Goal: Information Seeking & Learning: Check status

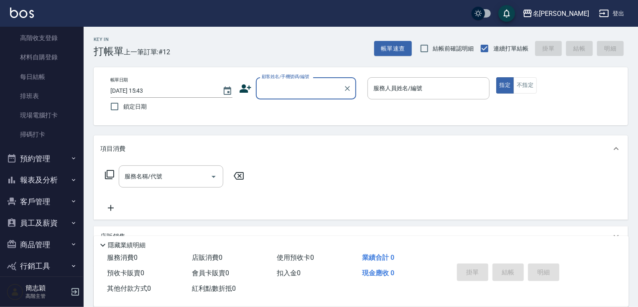
scroll to position [149, 0]
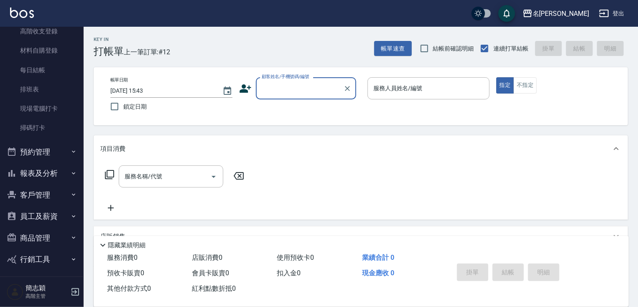
click at [48, 176] on button "報表及分析" at bounding box center [41, 174] width 77 height 22
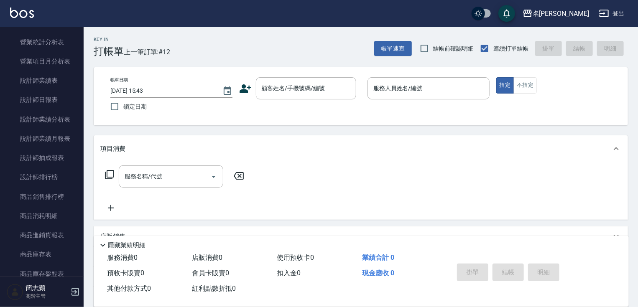
scroll to position [532, 0]
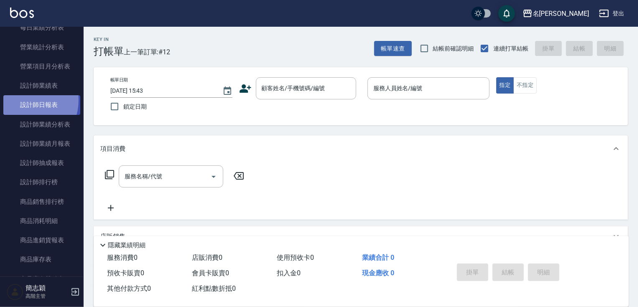
click at [24, 100] on link "設計師日報表" at bounding box center [41, 104] width 77 height 19
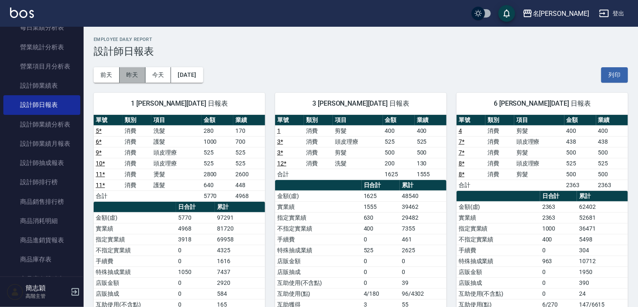
click at [132, 78] on button "昨天" at bounding box center [133, 74] width 26 height 15
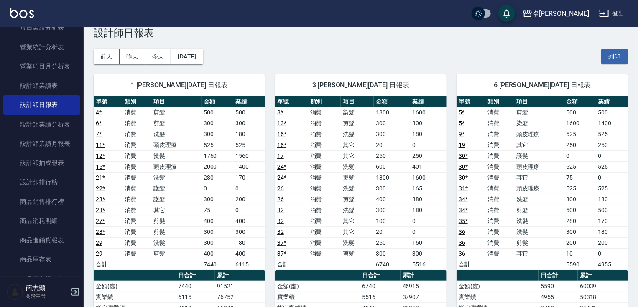
scroll to position [25, 0]
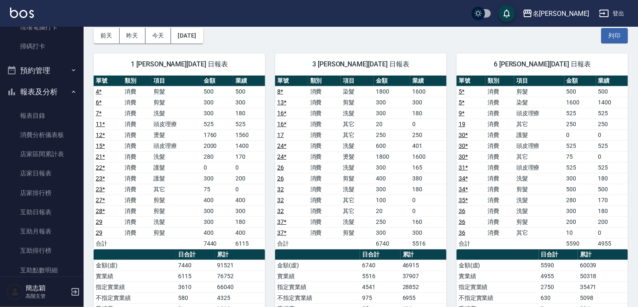
scroll to position [217, 0]
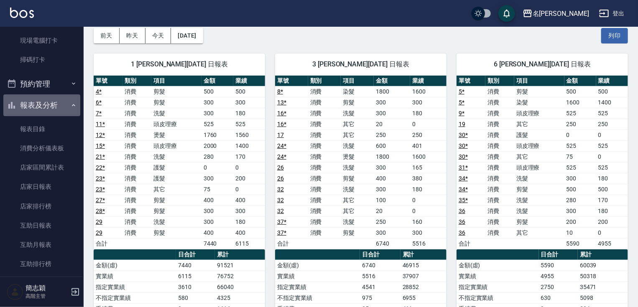
click at [46, 105] on button "報表及分析" at bounding box center [41, 106] width 77 height 22
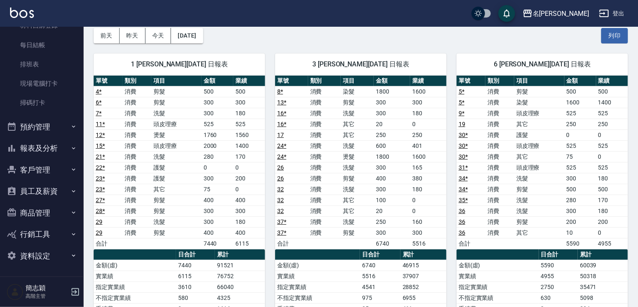
scroll to position [174, 0]
click at [43, 189] on button "員工及薪資" at bounding box center [41, 192] width 77 height 22
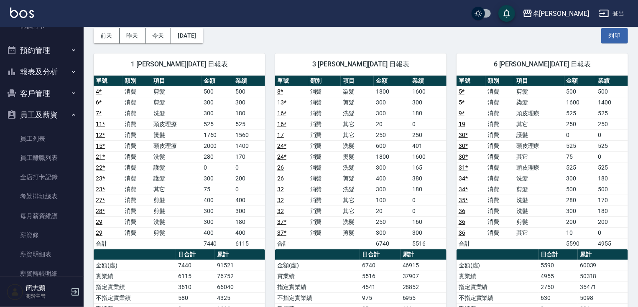
scroll to position [251, 0]
click at [30, 231] on link "薪資條" at bounding box center [41, 234] width 77 height 19
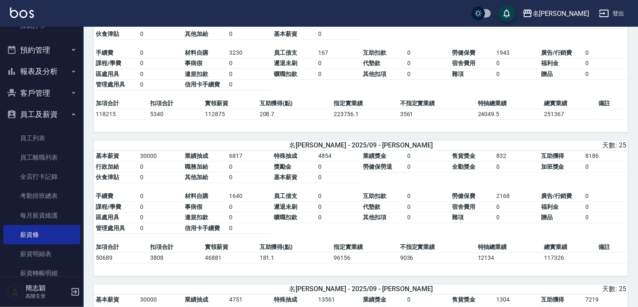
scroll to position [73, 0]
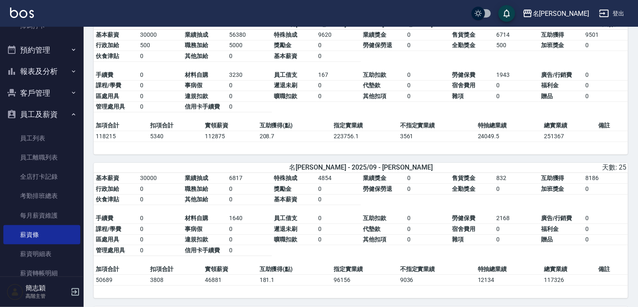
drag, startPoint x: 636, startPoint y: 38, endPoint x: 634, endPoint y: 46, distance: 8.0
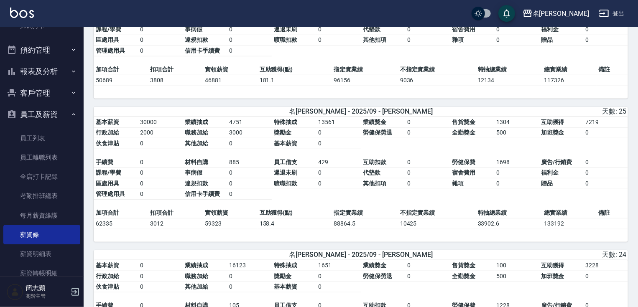
scroll to position [283, 0]
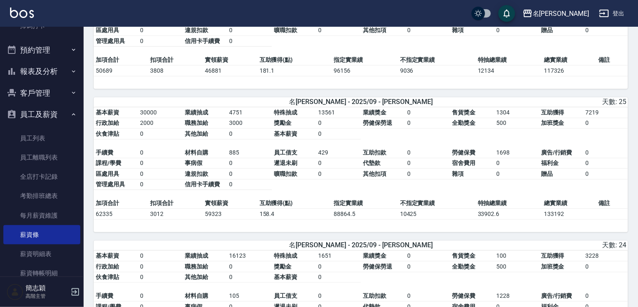
click at [33, 115] on button "員工及薪資" at bounding box center [41, 115] width 77 height 22
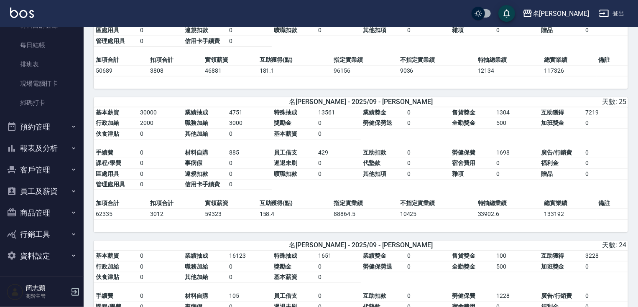
scroll to position [174, 0]
click at [52, 52] on link "每日結帳" at bounding box center [41, 45] width 77 height 19
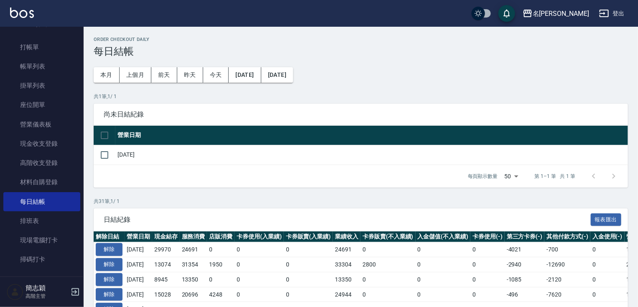
scroll to position [3, 0]
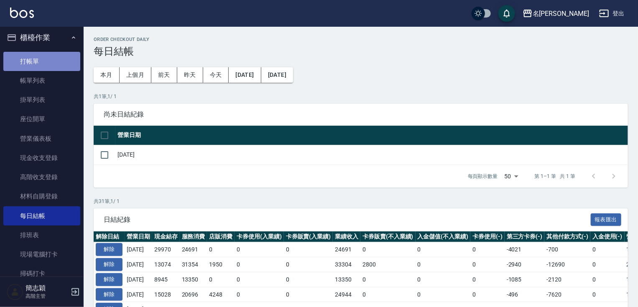
click at [43, 69] on link "打帳單" at bounding box center [41, 61] width 77 height 19
